Goal: Go to known website: Access a specific website the user already knows

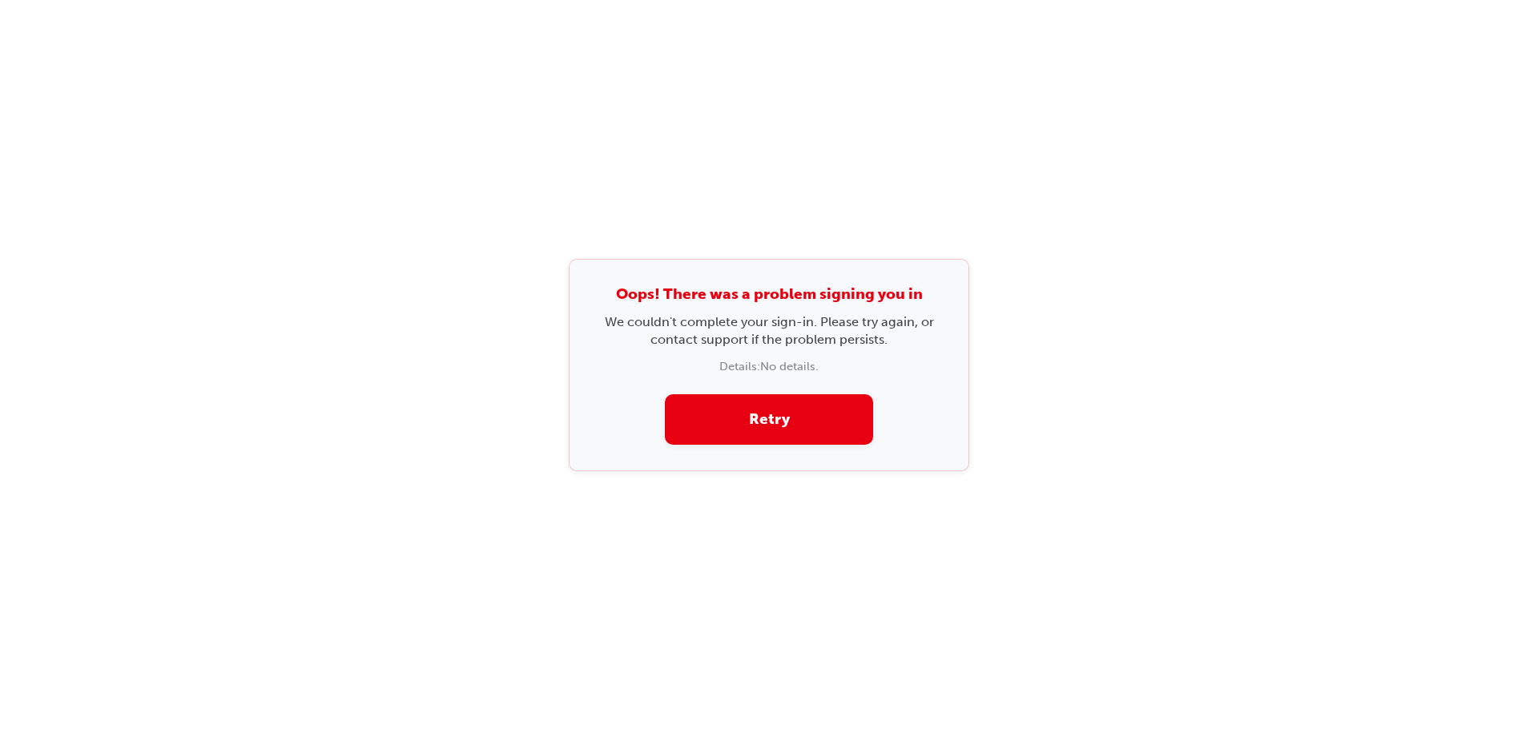
click at [1526, 67] on div "Oops! There was a problem signing you in We couldn't complete your sign-in. Ple…" at bounding box center [769, 365] width 1538 height 730
click at [252, 262] on div "Oops! There was a problem signing you in We couldn't complete your sign-in. Ple…" at bounding box center [769, 365] width 1538 height 730
click at [861, 395] on button "Retry" at bounding box center [769, 419] width 208 height 50
